Goal: Find specific page/section: Find specific page/section

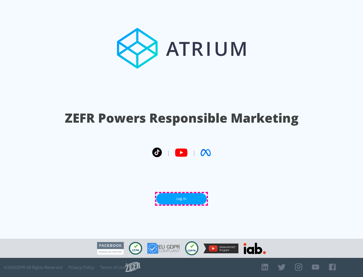
click at [182, 199] on link "Log In" at bounding box center [181, 198] width 50 height 11
